Goal: Task Accomplishment & Management: Manage account settings

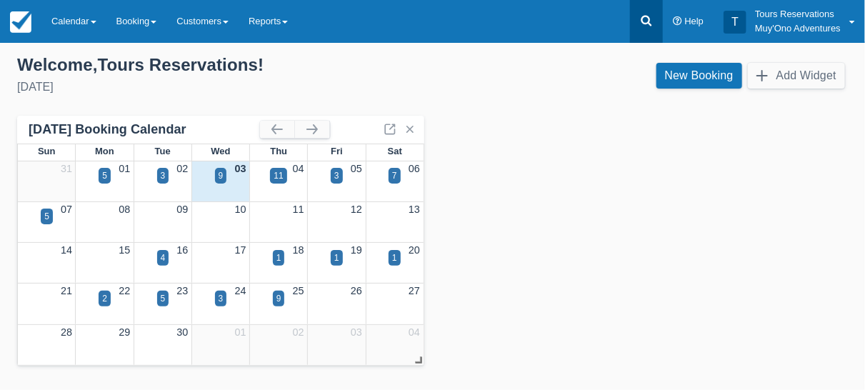
click at [644, 25] on icon at bounding box center [646, 21] width 14 height 14
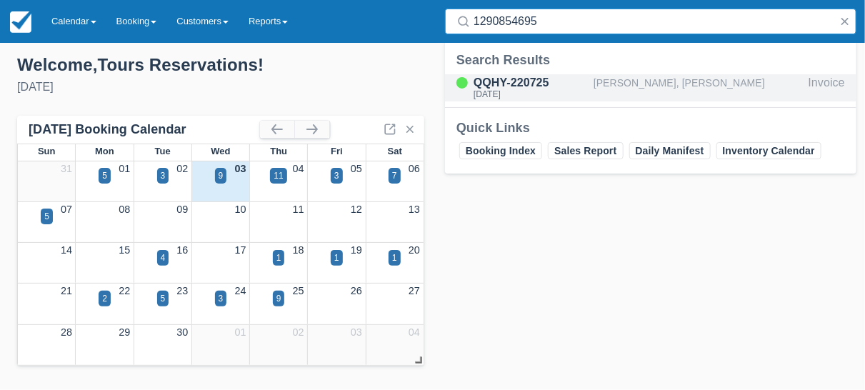
type input "1290854695"
click at [638, 85] on div "[PERSON_NAME], [PERSON_NAME]" at bounding box center [697, 87] width 209 height 27
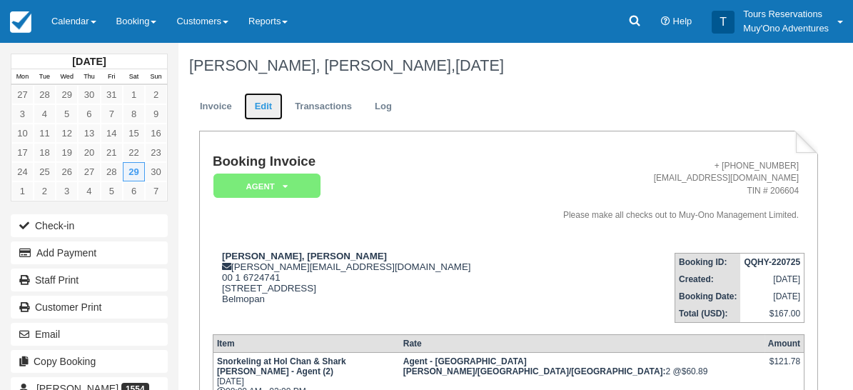
click at [268, 107] on link "Edit" at bounding box center [263, 107] width 39 height 28
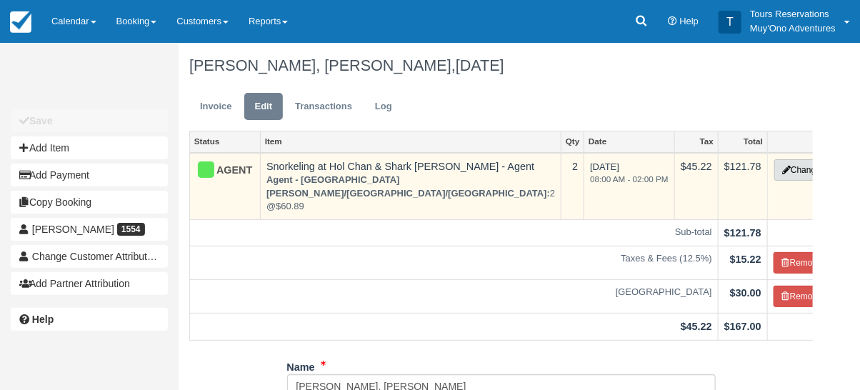
click at [774, 161] on button "Change" at bounding box center [801, 169] width 54 height 21
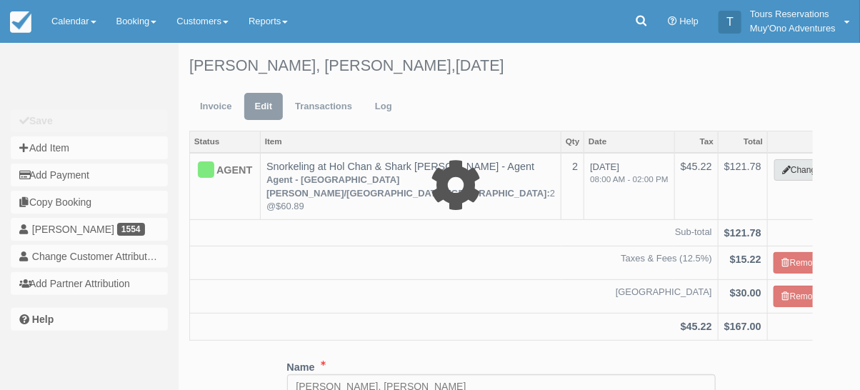
type input "121.78"
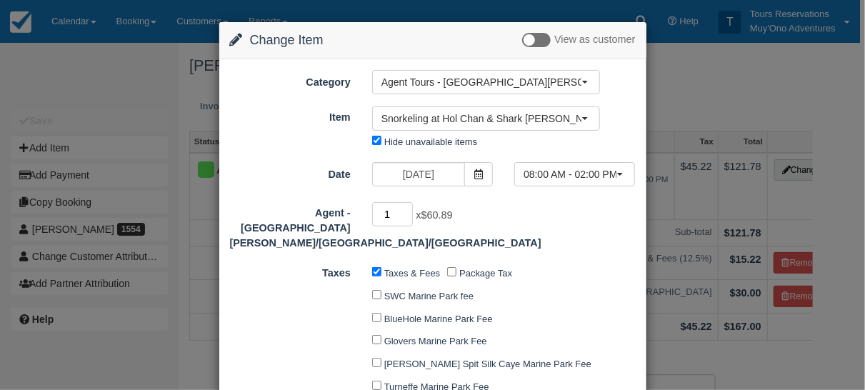
click at [404, 216] on input "1" at bounding box center [392, 214] width 41 height 24
drag, startPoint x: 403, startPoint y: 216, endPoint x: 453, endPoint y: 252, distance: 61.3
type input "0"
click at [403, 216] on input "0" at bounding box center [392, 214] width 41 height 24
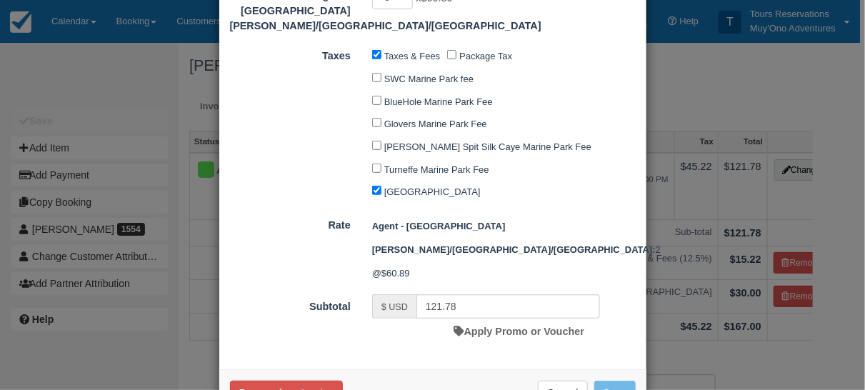
type input "0.00"
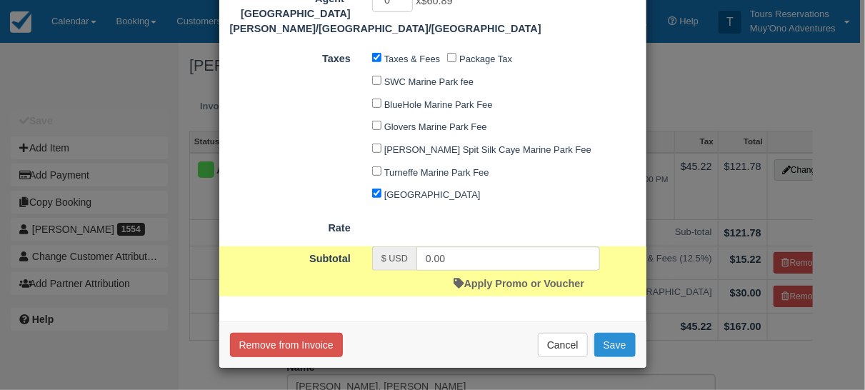
scroll to position [213, 0]
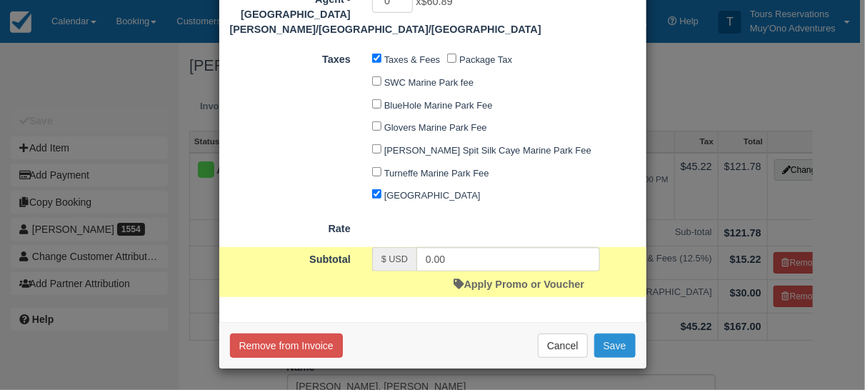
click at [613, 339] on button "Save" at bounding box center [614, 345] width 41 height 24
checkbox input "false"
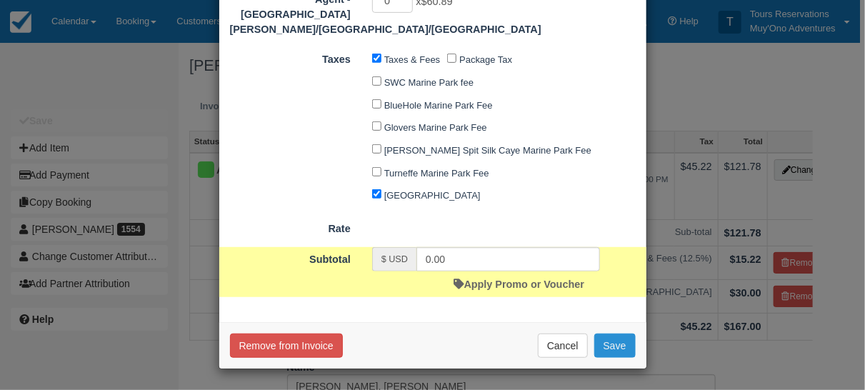
checkbox input "false"
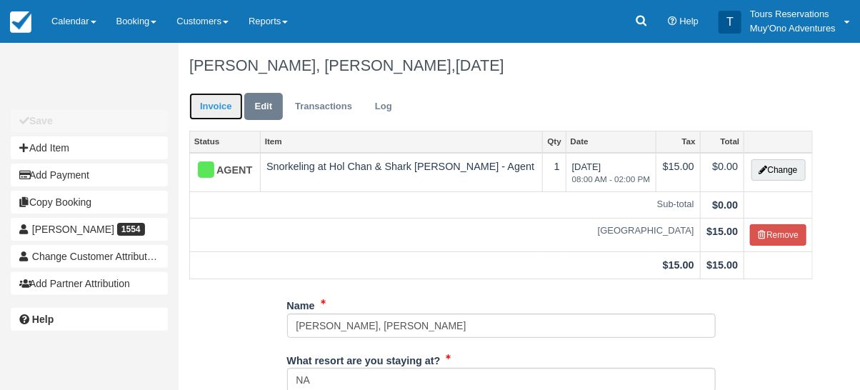
click at [212, 105] on link "Invoice" at bounding box center [216, 107] width 54 height 28
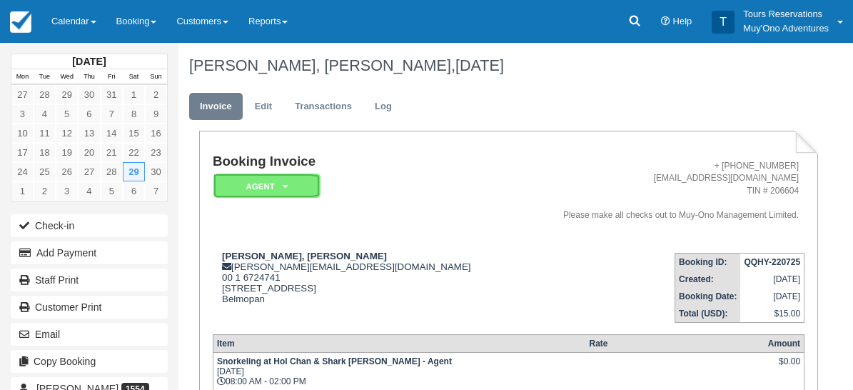
click at [274, 184] on em "AGENT" at bounding box center [266, 185] width 107 height 25
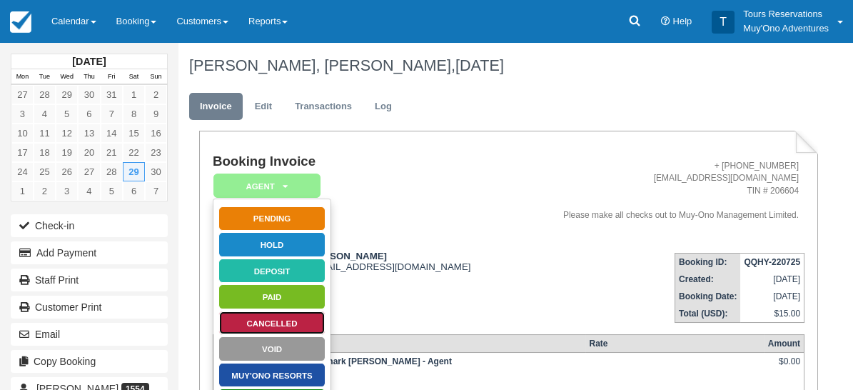
click at [285, 328] on link "Cancelled" at bounding box center [271, 323] width 107 height 25
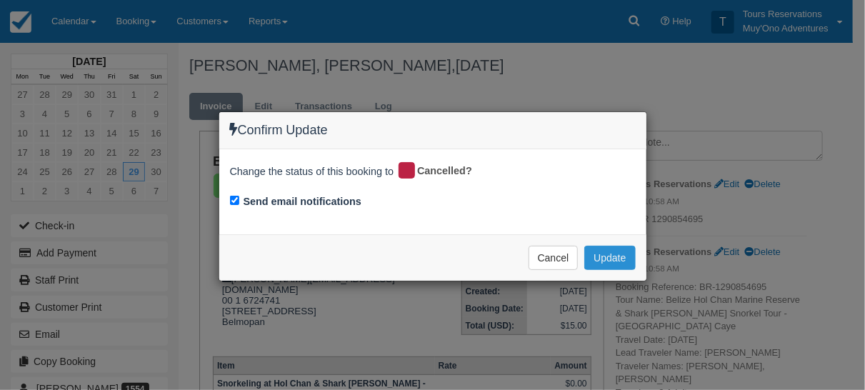
click at [619, 263] on button "Update" at bounding box center [609, 258] width 51 height 24
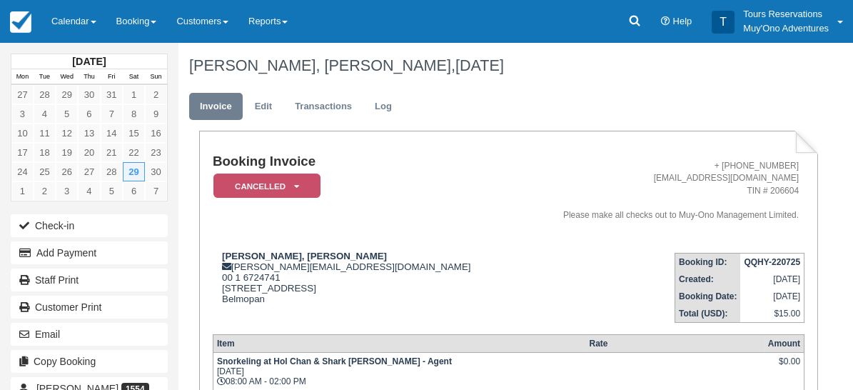
paste textarea "Booking Reference: #BR-1290854695 Canceled [GEOGRAPHIC_DATA] Hol Chan Marine Re…"
type textarea "Booking Reference: #BR-1290854695 Canceled [GEOGRAPHIC_DATA] Hol Chan Marine Re…"
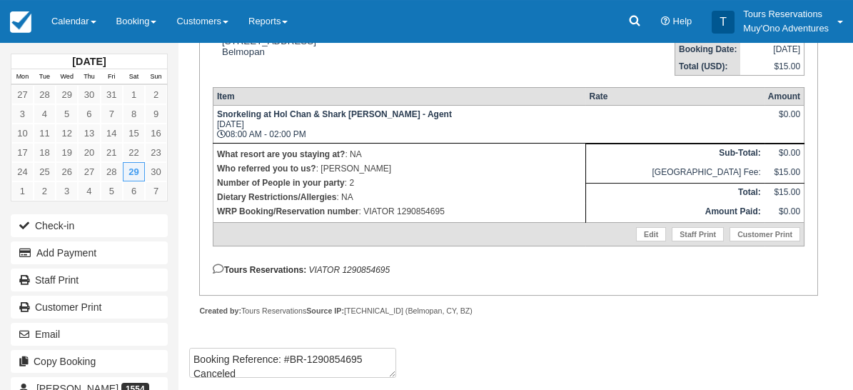
scroll to position [0, 0]
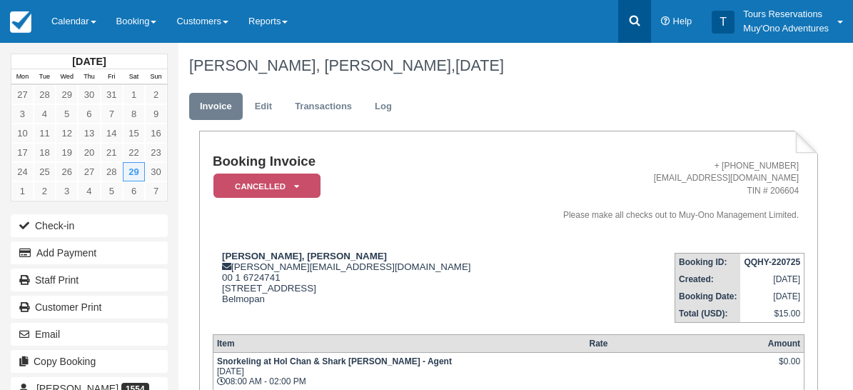
click at [633, 24] on icon at bounding box center [634, 21] width 11 height 11
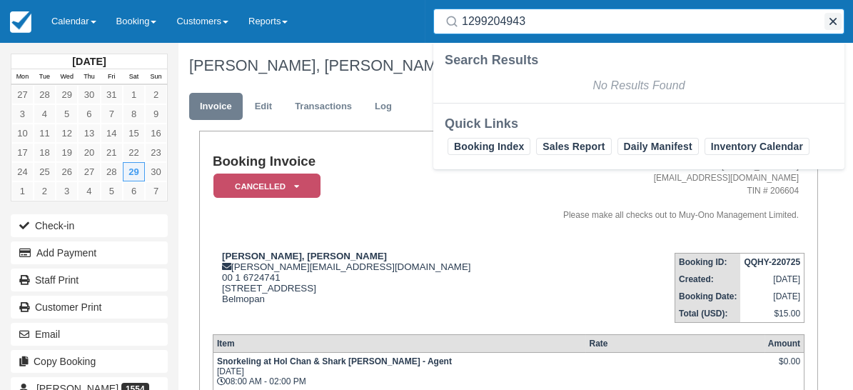
type input "1299204943"
click at [830, 24] on button "button" at bounding box center [833, 21] width 17 height 17
